Goal: Find specific page/section: Find specific page/section

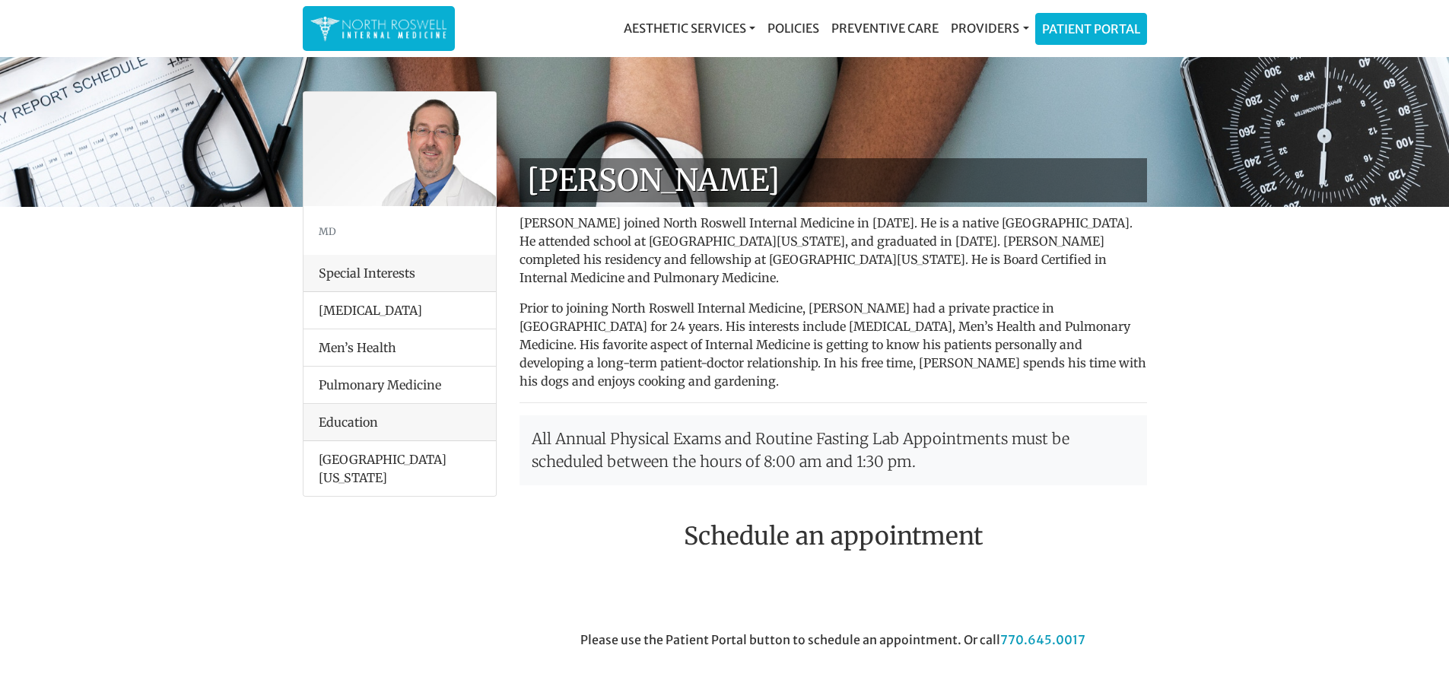
drag, startPoint x: 665, startPoint y: 391, endPoint x: 684, endPoint y: 370, distance: 28.6
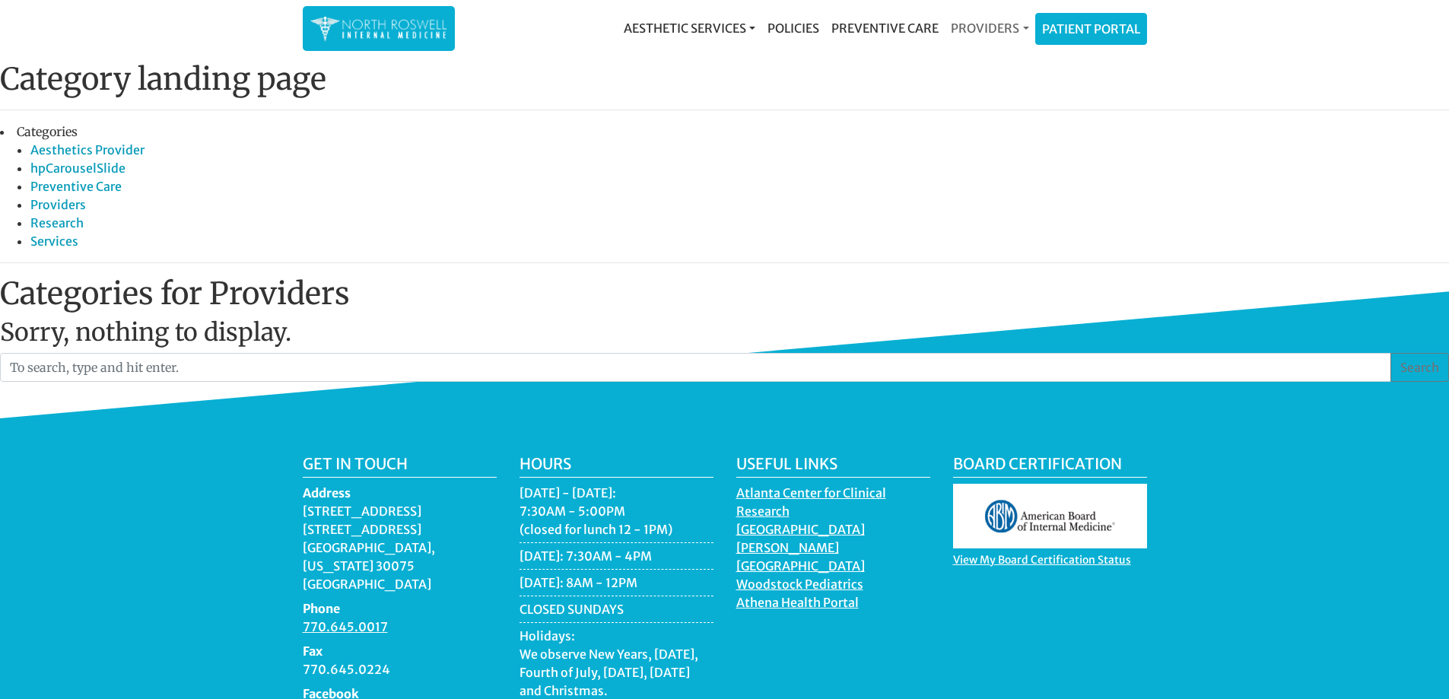
click at [977, 25] on link "Providers" at bounding box center [990, 28] width 90 height 30
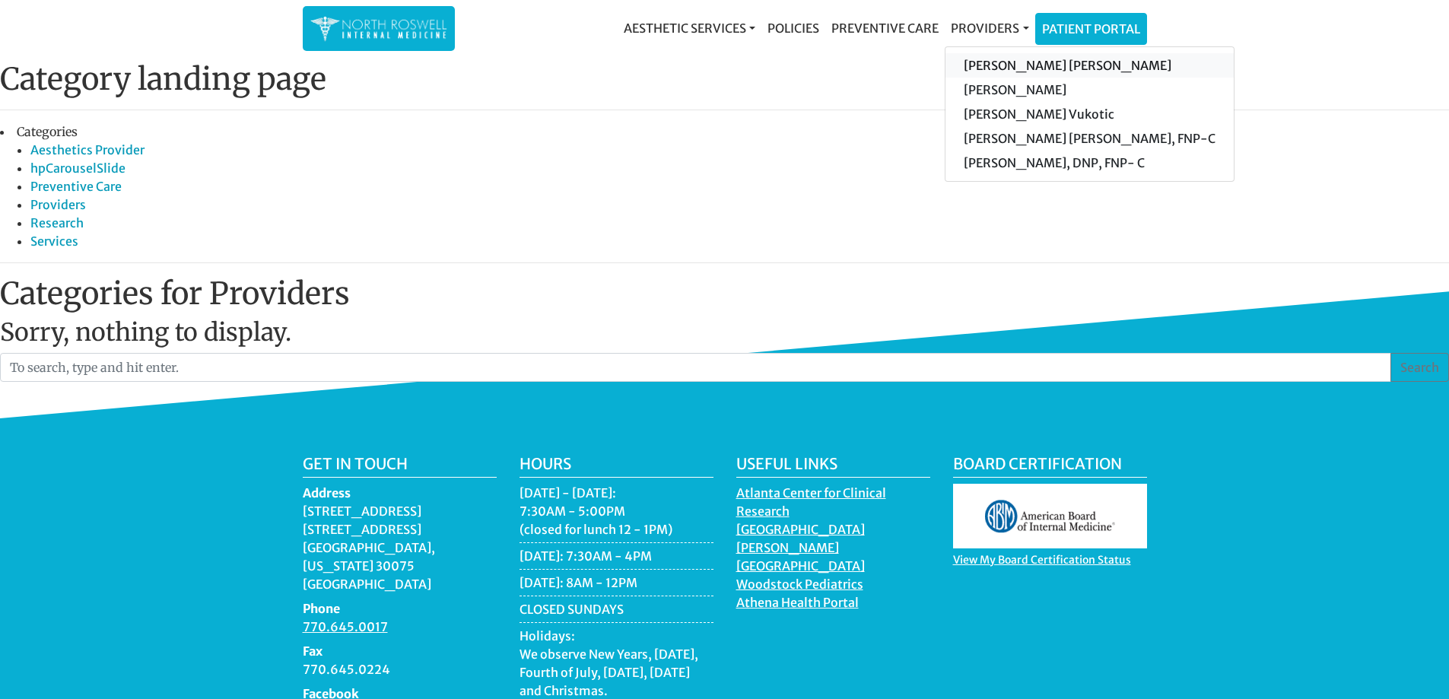
click at [1029, 66] on link "[PERSON_NAME] [PERSON_NAME]" at bounding box center [1089, 65] width 288 height 24
